Goal: Task Accomplishment & Management: Manage account settings

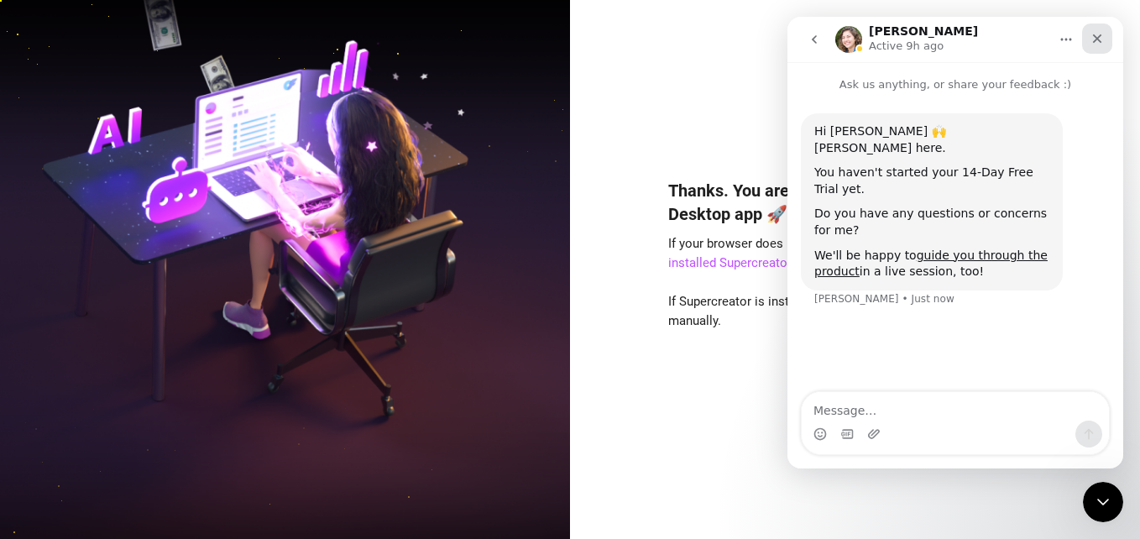
click at [1098, 34] on icon "Close" at bounding box center [1096, 38] width 13 height 13
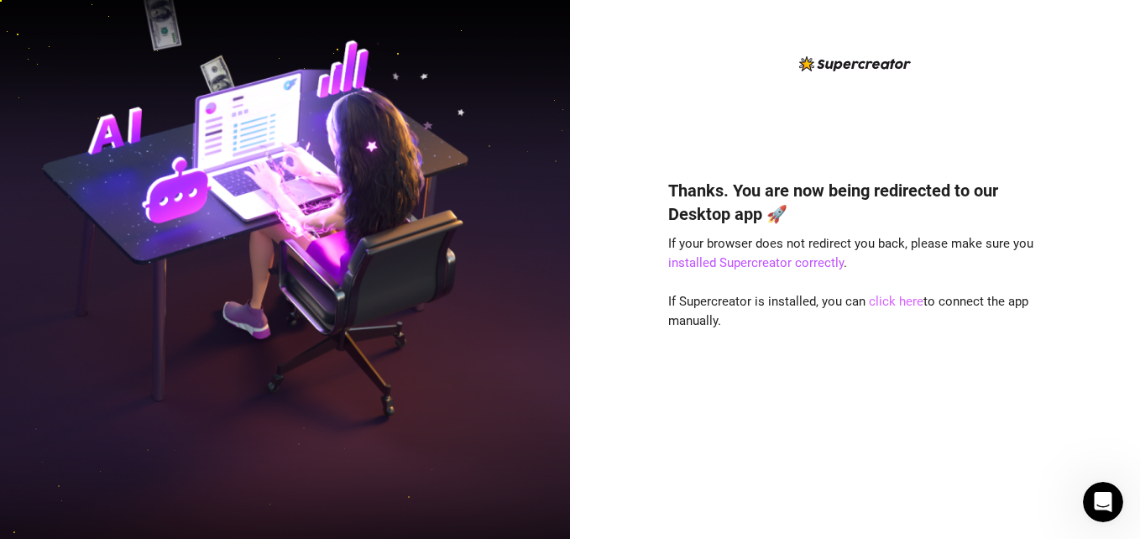
click at [891, 301] on link "click here" at bounding box center [896, 301] width 55 height 15
click at [798, 452] on div "Thanks. You are now being redirected to our Desktop app 🚀 If your browser does …" at bounding box center [855, 334] width 374 height 356
click at [884, 374] on div "Thanks. You are now being redirected to our Desktop app 🚀 If your browser does …" at bounding box center [855, 334] width 374 height 356
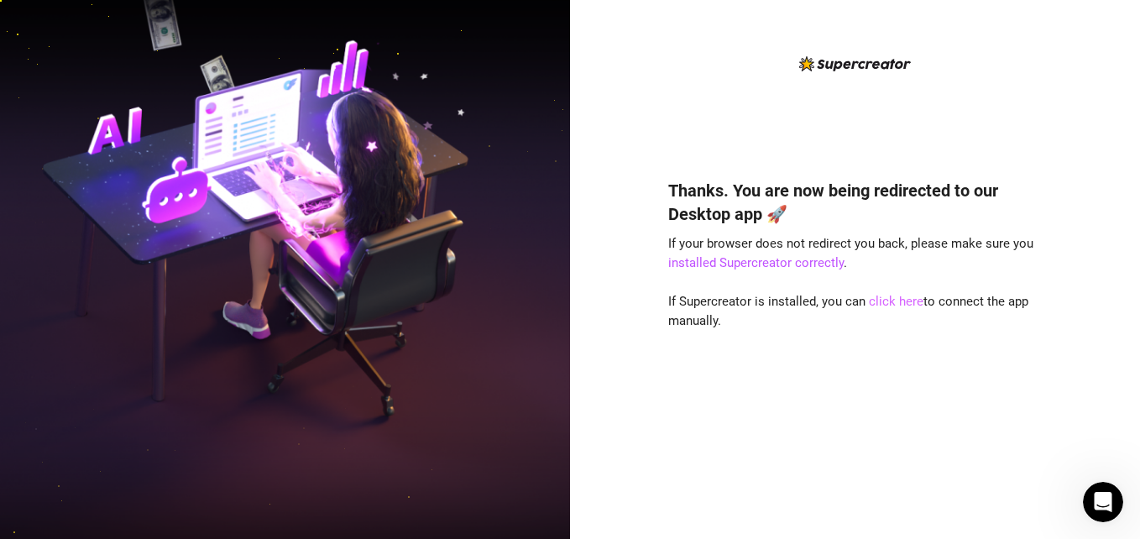
click at [904, 298] on link "click here" at bounding box center [896, 301] width 55 height 15
click at [1086, 117] on div "Thanks. You are now being redirected to our Desktop app 🚀 If your browser does …" at bounding box center [855, 269] width 570 height 539
click at [891, 304] on link "click here" at bounding box center [896, 301] width 55 height 15
click at [903, 296] on link "click here" at bounding box center [896, 301] width 55 height 15
click at [880, 295] on link "click here" at bounding box center [896, 301] width 55 height 15
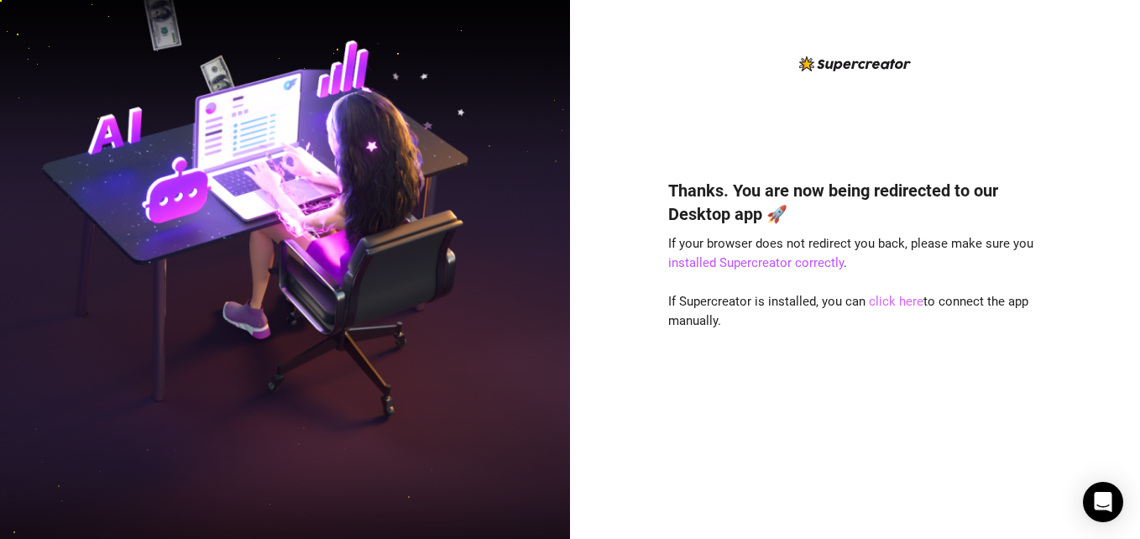
click at [882, 301] on link "click here" at bounding box center [896, 301] width 55 height 15
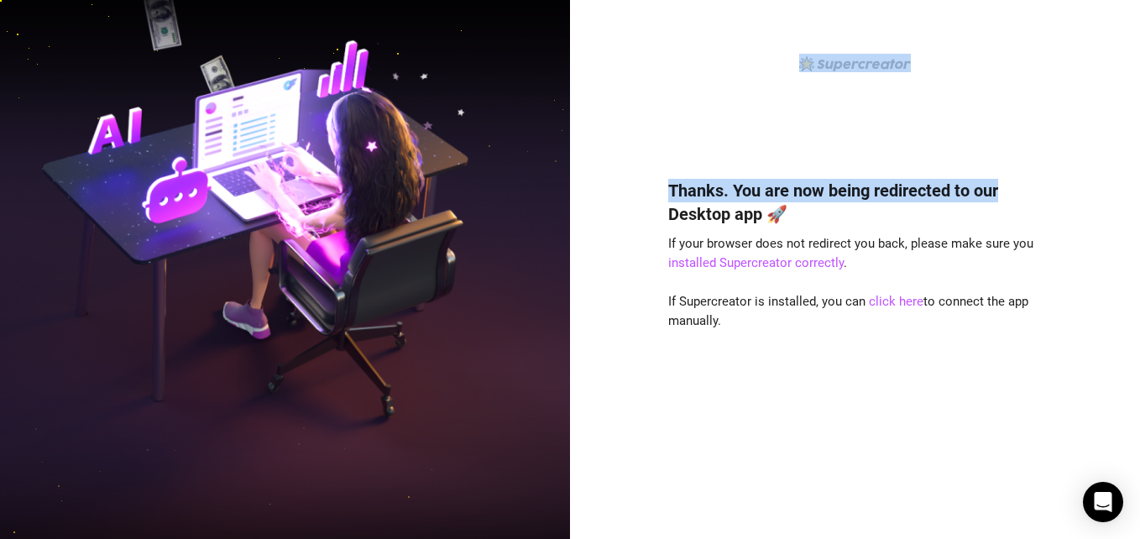
drag, startPoint x: 1121, startPoint y: 133, endPoint x: 802, endPoint y: -46, distance: 365.4
click at [802, 0] on html "Thanks. You are now being redirected to our Desktop app 🚀 If your browser does …" at bounding box center [570, 269] width 1140 height 539
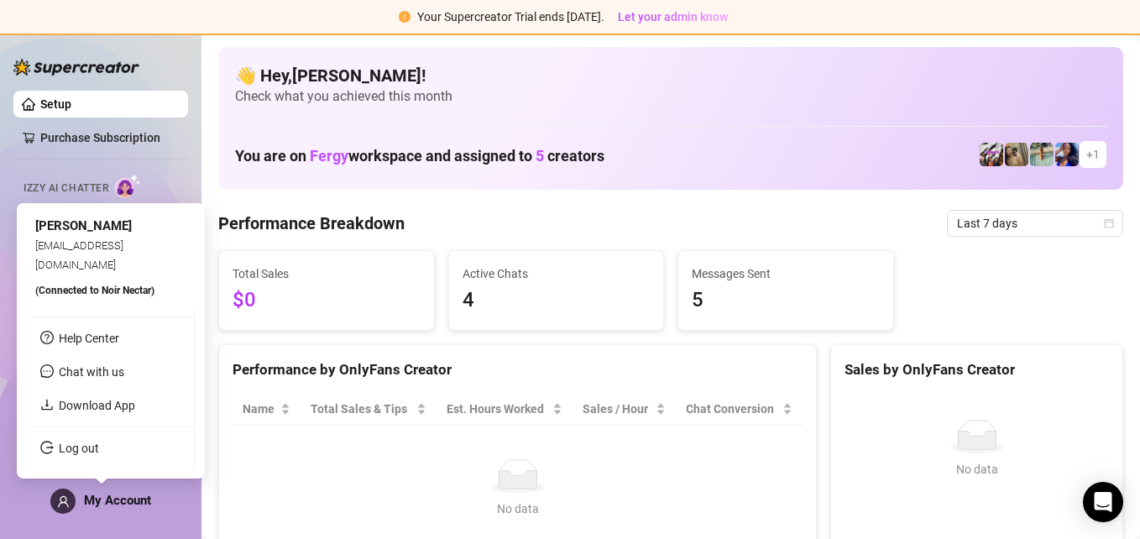
click at [123, 508] on div "My Account" at bounding box center [100, 501] width 101 height 25
click at [74, 447] on link "Log out" at bounding box center [79, 448] width 40 height 13
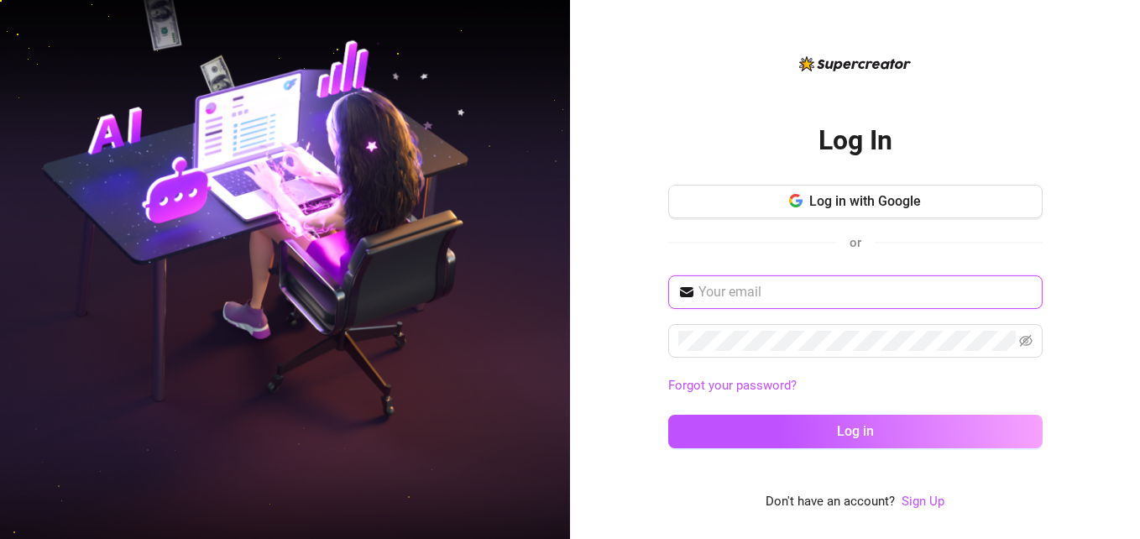
click at [744, 290] on input "text" at bounding box center [865, 292] width 334 height 20
type input "[PERSON_NAME][EMAIL_ADDRESS][DOMAIN_NAME]"
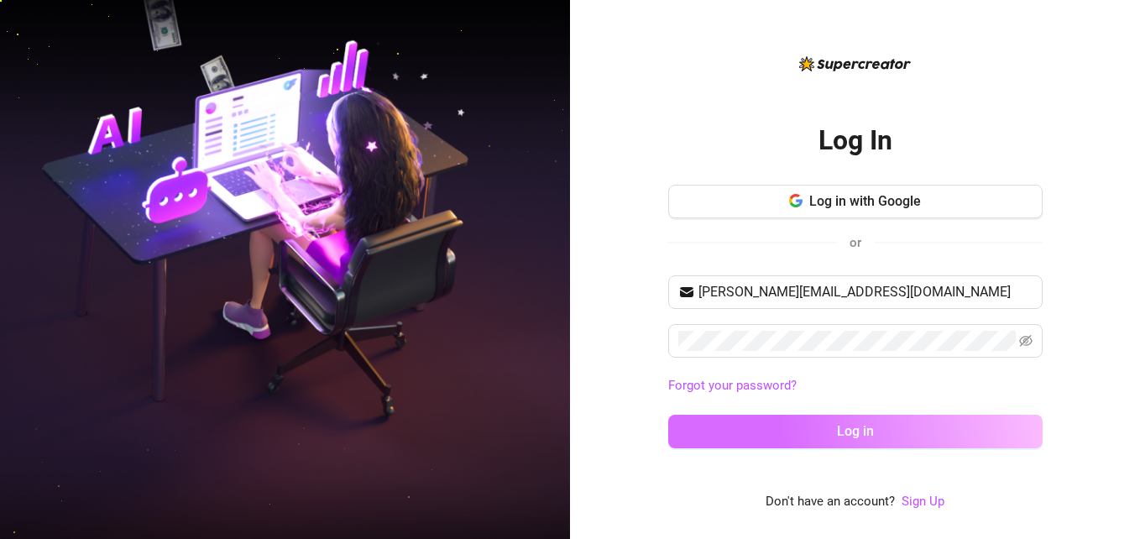
click at [800, 432] on button "Log in" at bounding box center [855, 432] width 374 height 34
